Goal: Task Accomplishment & Management: Use online tool/utility

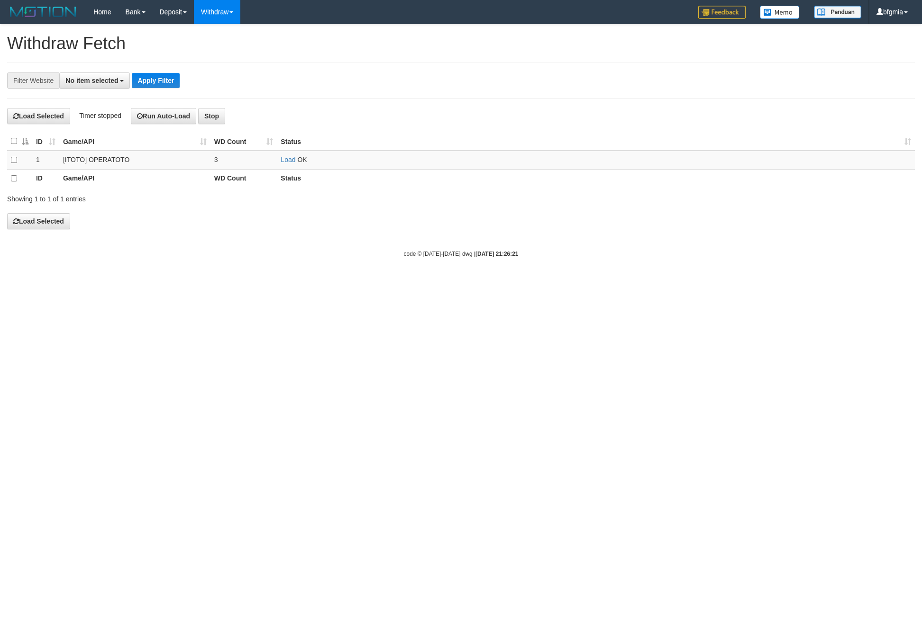
select select
click at [282, 164] on link "Load" at bounding box center [288, 160] width 15 height 8
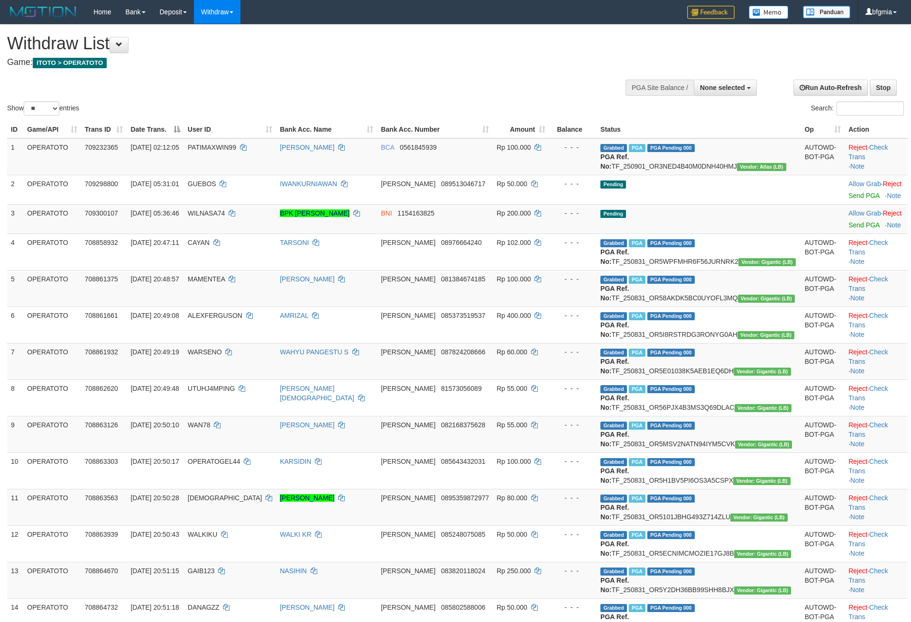
select select
select select "**"
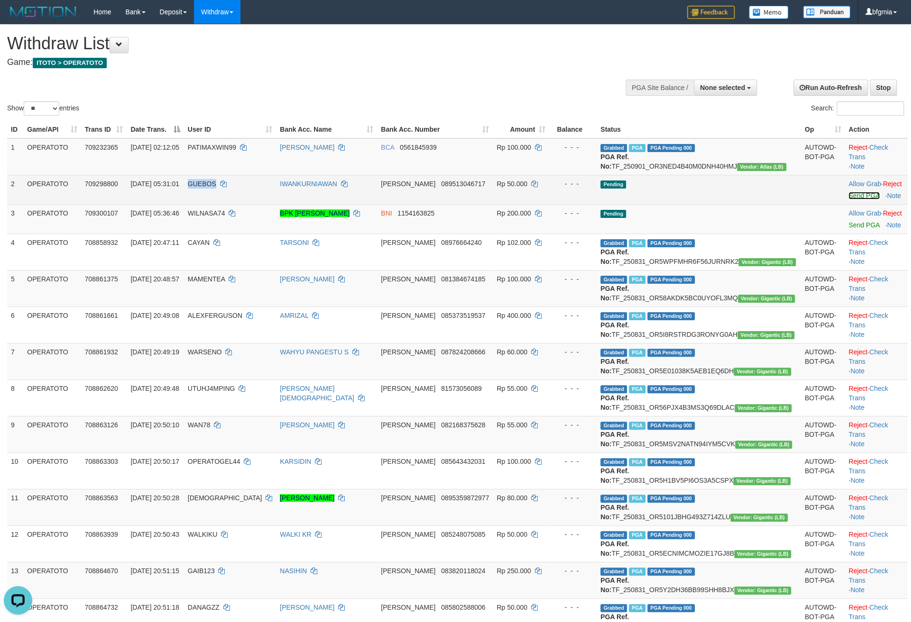
click at [848, 200] on link "Send PGA" at bounding box center [863, 196] width 31 height 8
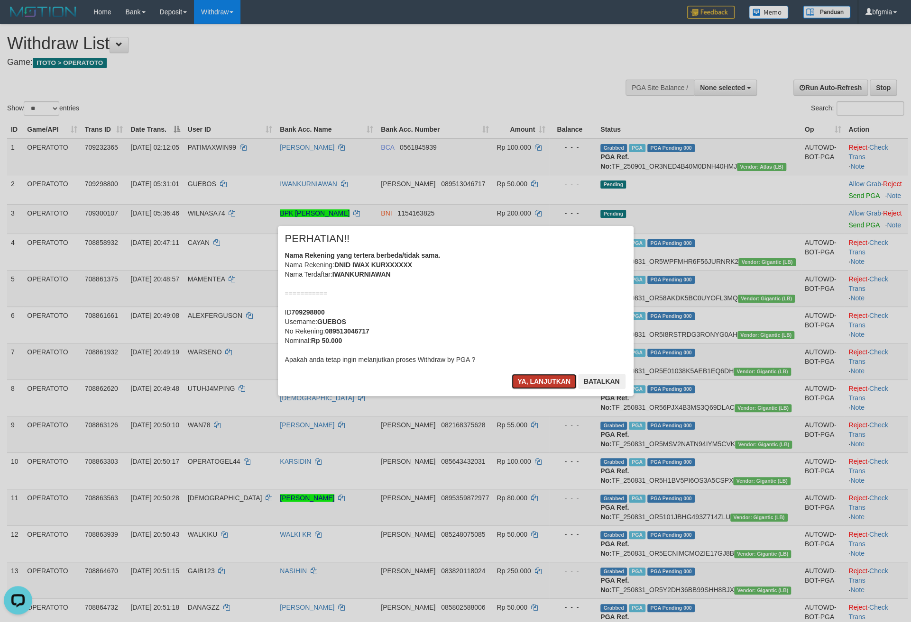
click at [539, 389] on button "Ya, lanjutkan" at bounding box center [543, 381] width 64 height 15
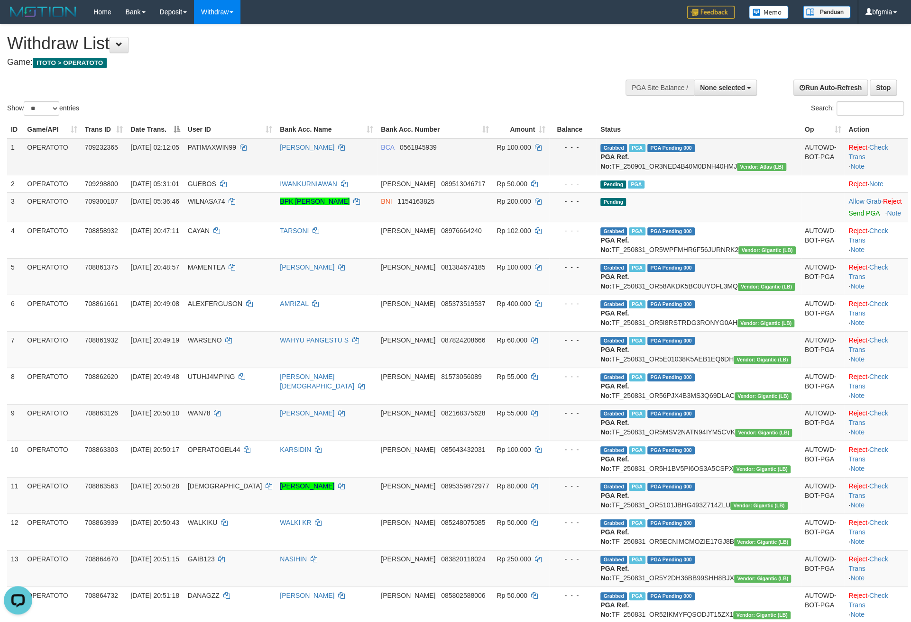
click at [253, 175] on td "PATIMAXWIN99" at bounding box center [230, 156] width 92 height 37
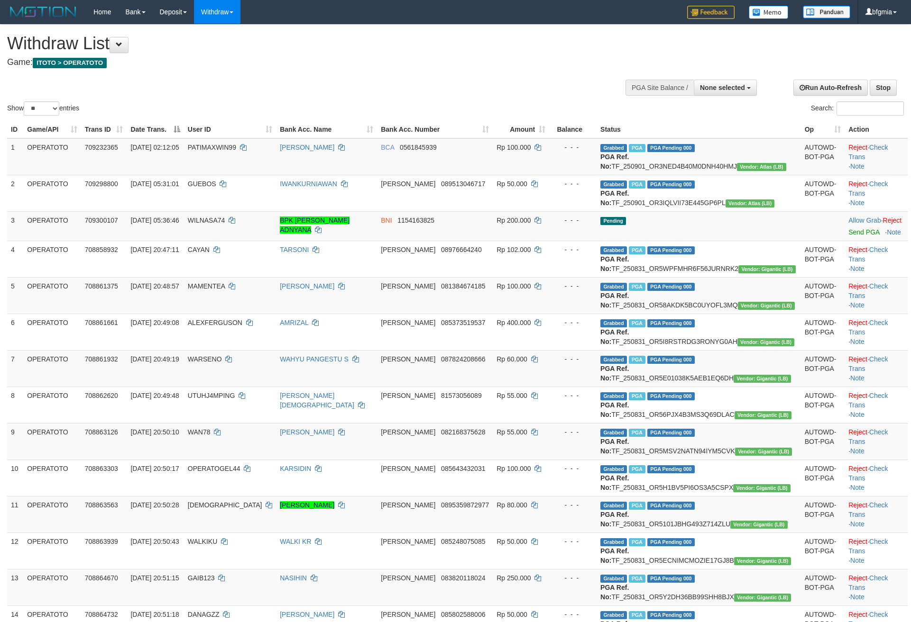
select select
select select "**"
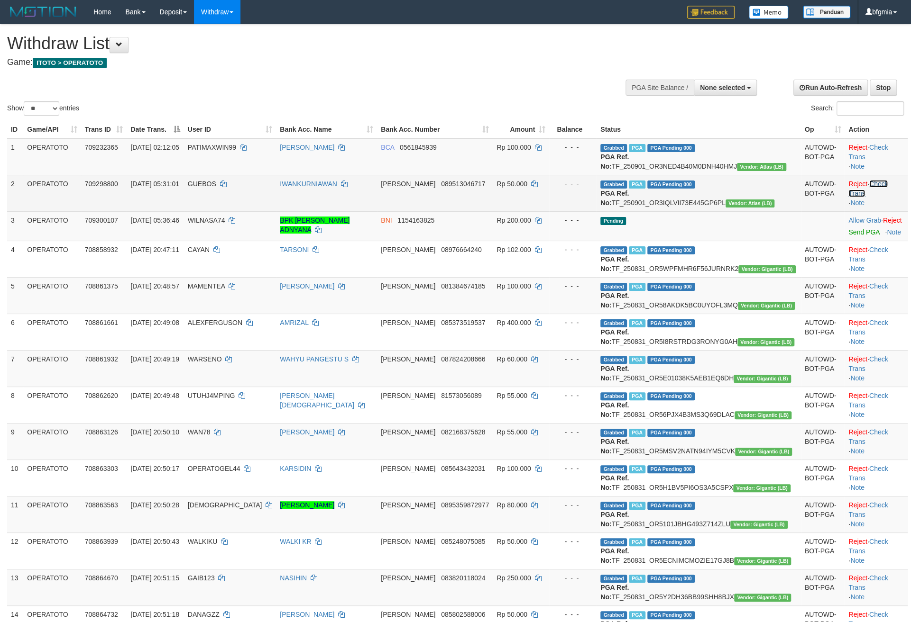
click at [876, 197] on link "Check Trans" at bounding box center [867, 188] width 39 height 17
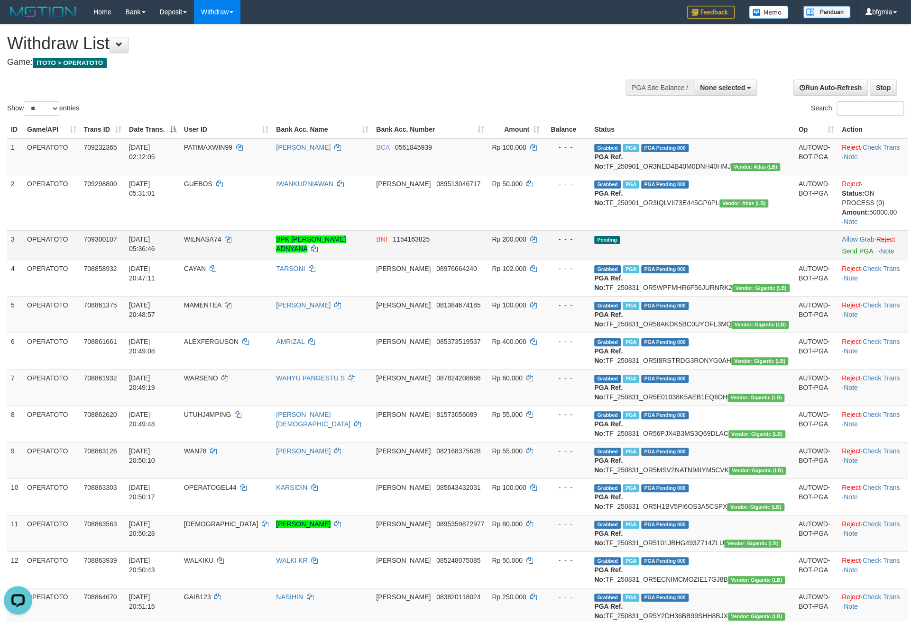
click at [251, 260] on td "WILNASA74" at bounding box center [226, 244] width 92 height 29
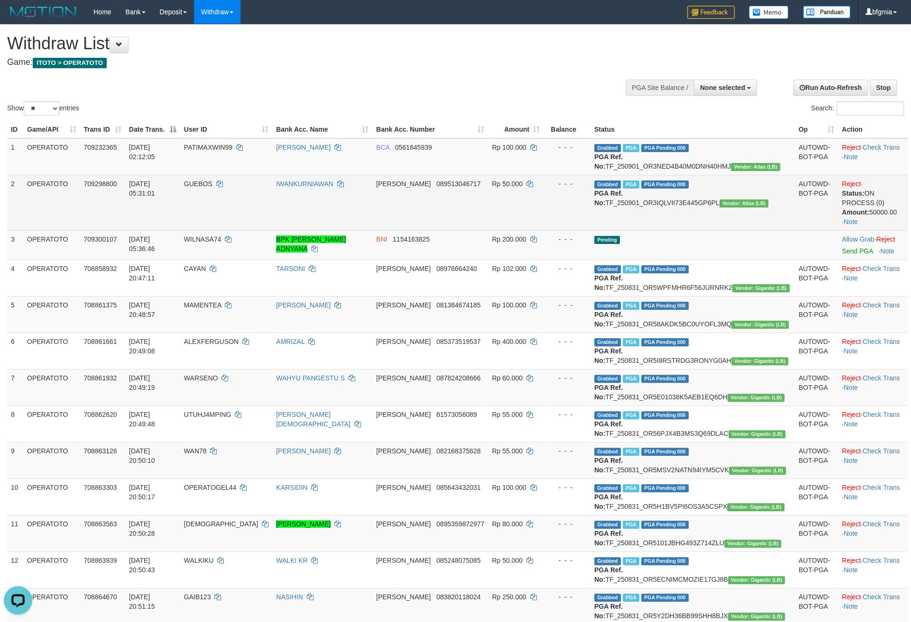
click at [721, 230] on td "Grabbed PGA PGA Pending 000 PGA Ref. No: TF_250901_OR3IQLVII73E445GP6PL Vendor:…" at bounding box center [692, 202] width 204 height 55
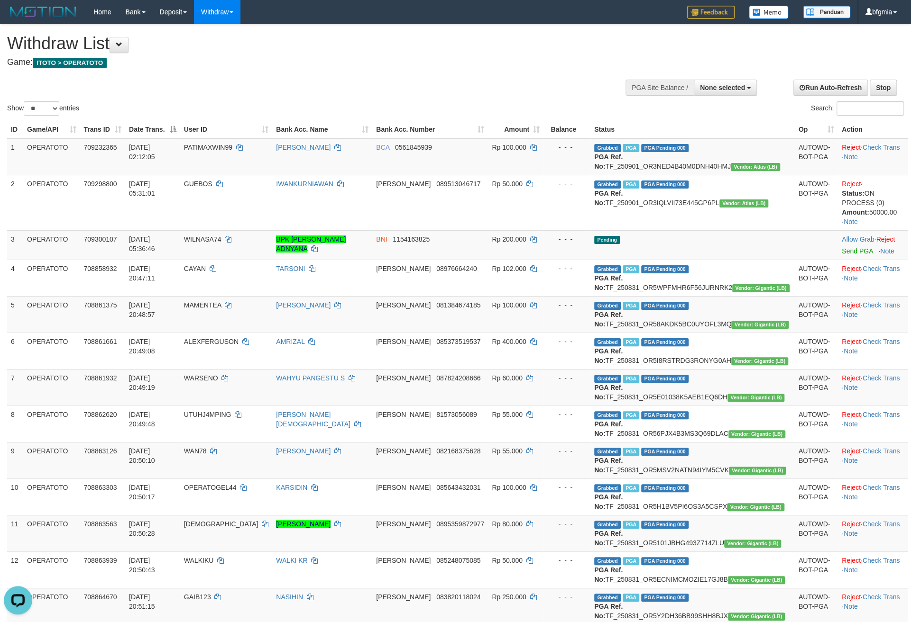
copy td "TF_250901_OR3IQLVII73E445GP6PL"
